Goal: Information Seeking & Learning: Learn about a topic

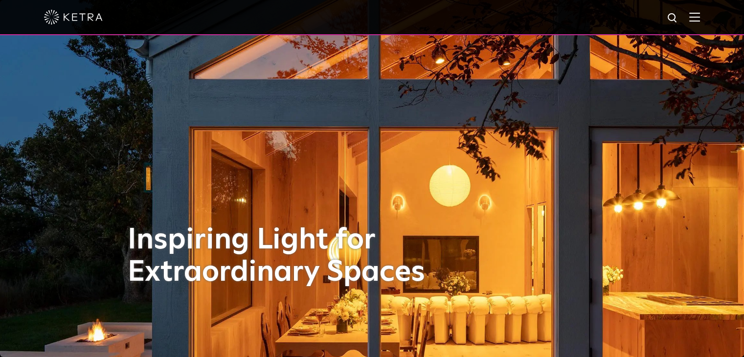
click at [692, 22] on div at bounding box center [372, 17] width 656 height 34
click at [697, 21] on img at bounding box center [694, 16] width 11 height 9
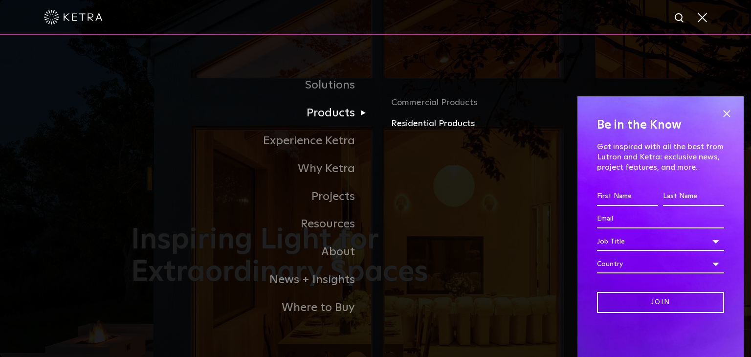
click at [416, 127] on link "Residential Products" at bounding box center [505, 124] width 229 height 14
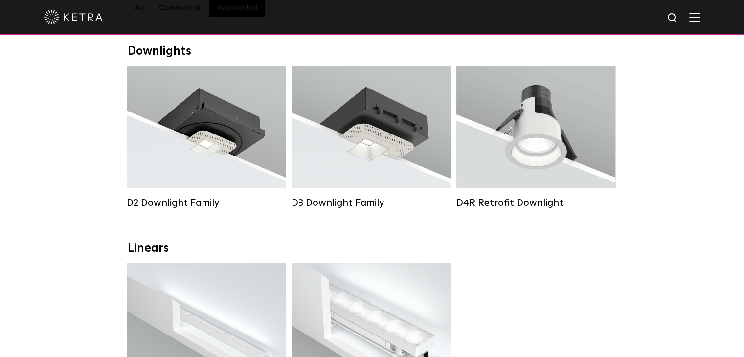
scroll to position [152, 0]
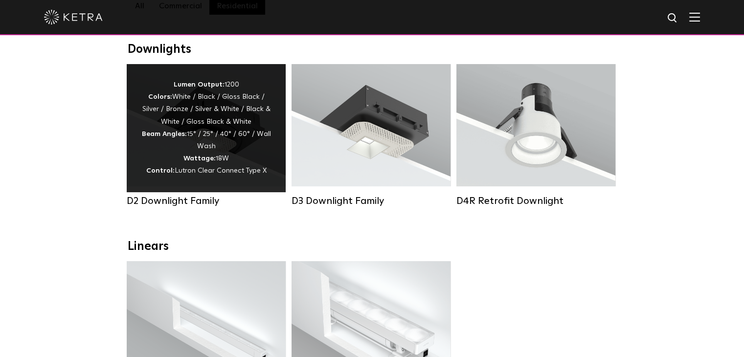
click at [279, 169] on div "Lumen Output: 1200 Colors: White / Black / Gloss Black / Silver / Bronze / Silv…" at bounding box center [206, 128] width 159 height 128
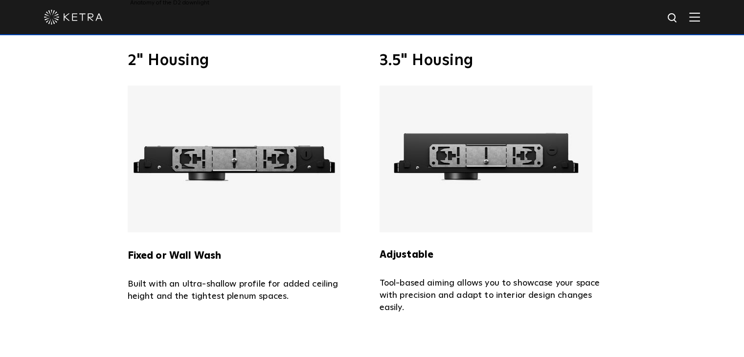
scroll to position [1974, 0]
